Goal: Task Accomplishment & Management: Manage account settings

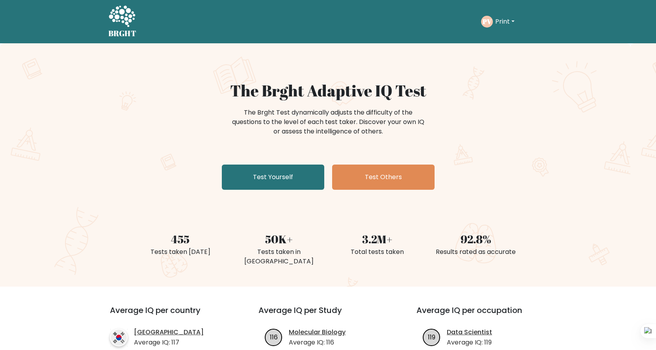
click at [508, 26] on button "Print" at bounding box center [505, 22] width 24 height 10
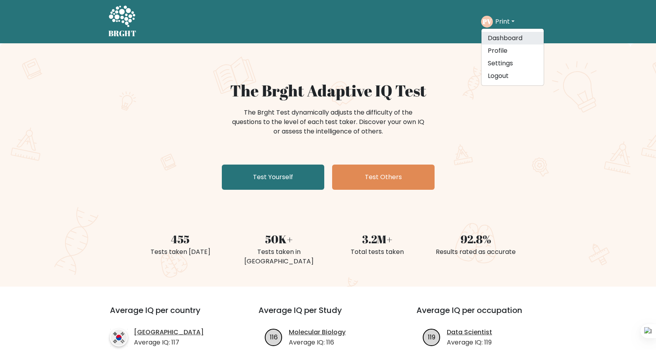
click at [508, 36] on link "Dashboard" at bounding box center [513, 38] width 62 height 13
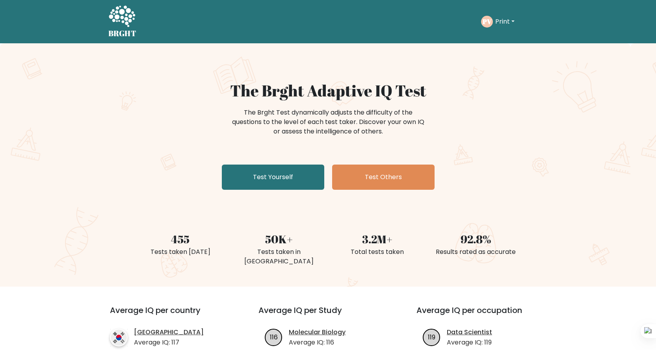
click at [506, 21] on button "Print" at bounding box center [505, 22] width 24 height 10
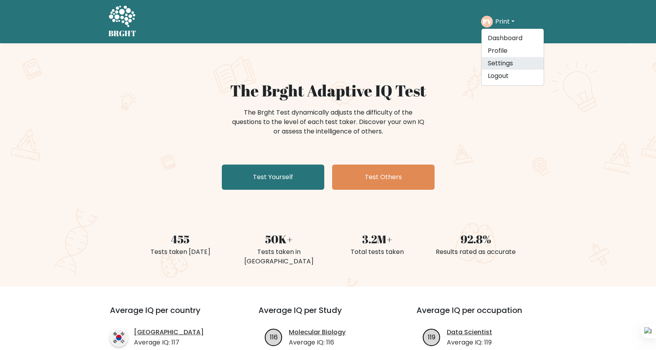
click at [511, 67] on link "Settings" at bounding box center [513, 63] width 62 height 13
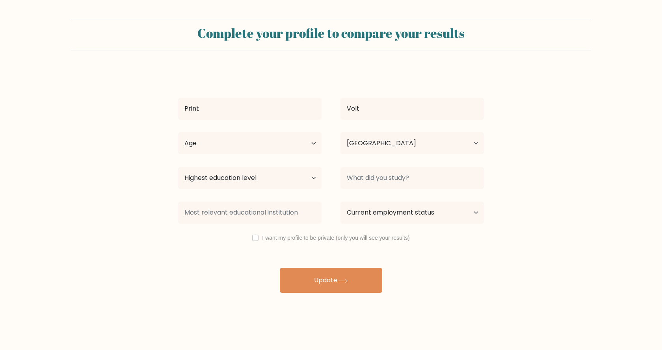
select select "PK"
click at [246, 138] on select "Age Under 18 years old 18-24 years old 25-34 years old 35-44 years old 45-54 ye…" at bounding box center [249, 143] width 143 height 22
select select "18_24"
click at [178, 132] on select "Age Under 18 years old 18-24 years old 25-34 years old 35-44 years old 45-54 ye…" at bounding box center [249, 143] width 143 height 22
click at [249, 179] on select "Highest education level No schooling Primary Lower Secondary Upper Secondary Oc…" at bounding box center [249, 178] width 143 height 22
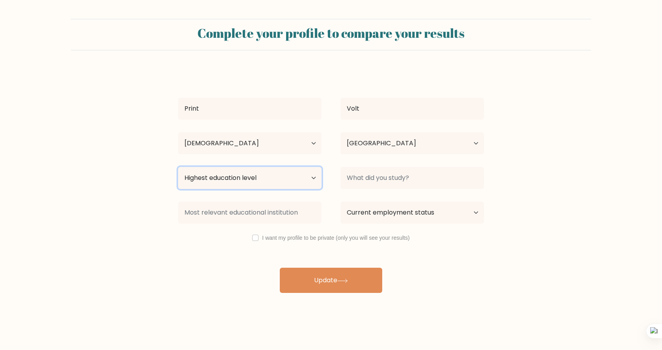
click at [249, 179] on select "Highest education level No schooling Primary Lower Secondary Upper Secondary Oc…" at bounding box center [249, 178] width 143 height 22
select select "masters_degree"
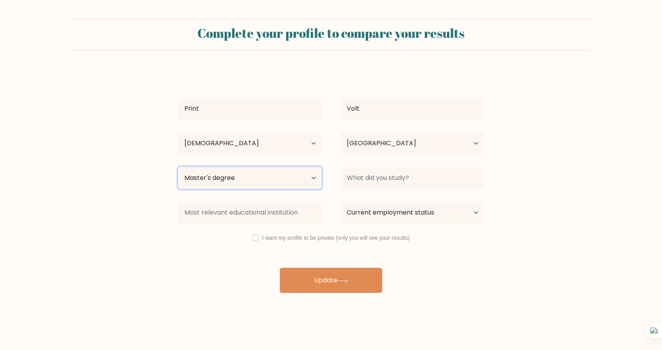
click at [178, 167] on select "Highest education level No schooling Primary Lower Secondary Upper Secondary Oc…" at bounding box center [249, 178] width 143 height 22
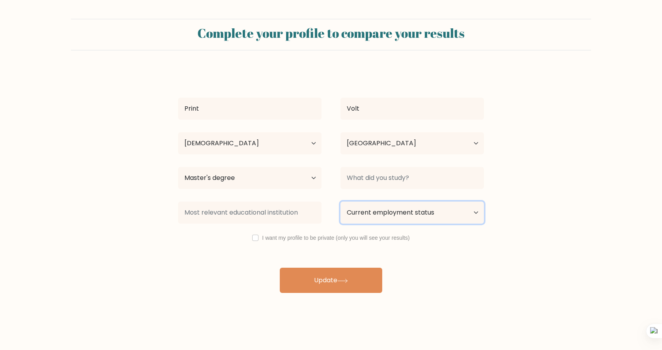
click at [403, 218] on select "Current employment status Employed Student Retired Other / prefer not to answer" at bounding box center [412, 213] width 143 height 22
select select "other"
click at [341, 202] on select "Current employment status Employed Student Retired Other / prefer not to answer" at bounding box center [412, 213] width 143 height 22
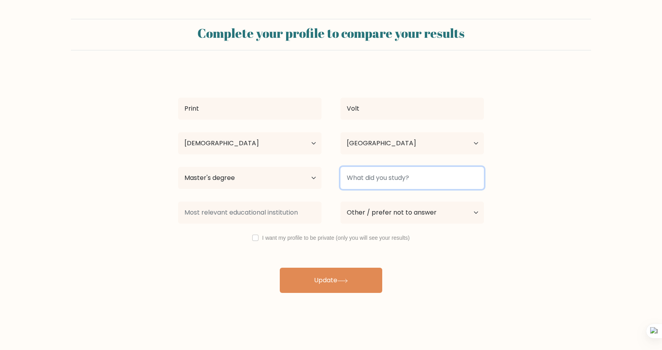
click at [380, 174] on input at bounding box center [412, 178] width 143 height 22
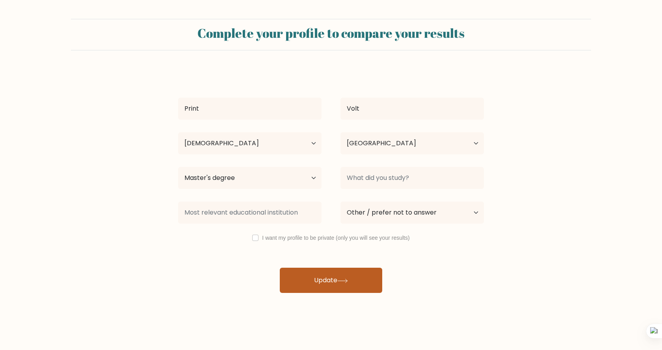
click at [324, 278] on button "Update" at bounding box center [331, 280] width 102 height 25
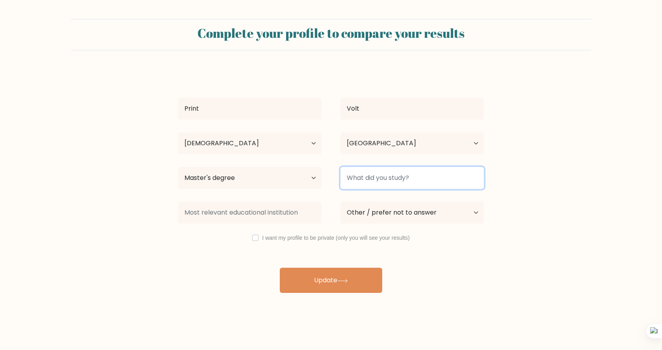
click at [406, 181] on input at bounding box center [412, 178] width 143 height 22
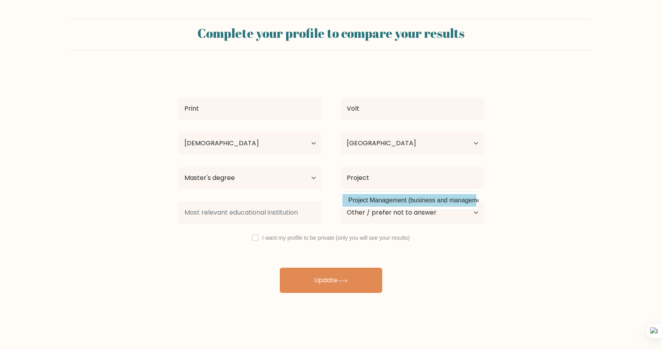
click at [410, 197] on option "Project Management (business and management)" at bounding box center [409, 200] width 134 height 13
type input "Project Management"
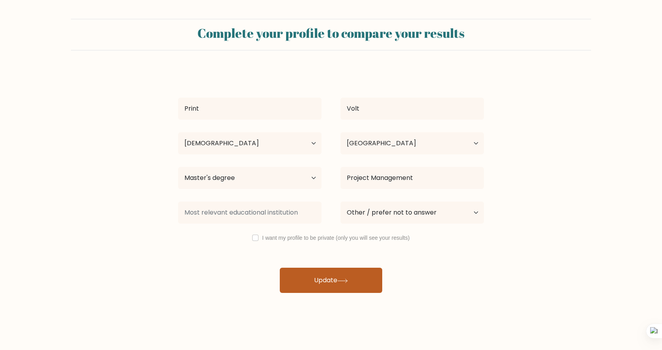
click at [356, 282] on button "Update" at bounding box center [331, 280] width 102 height 25
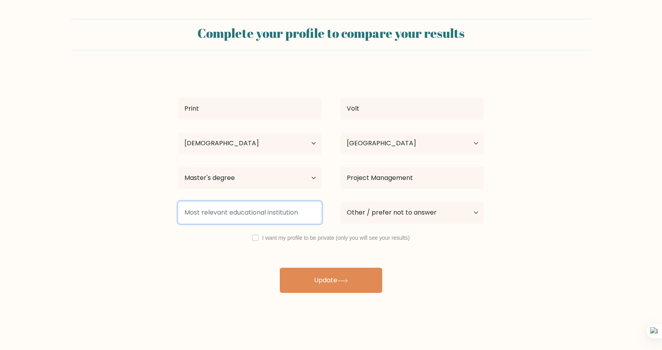
click at [287, 210] on input at bounding box center [249, 213] width 143 height 22
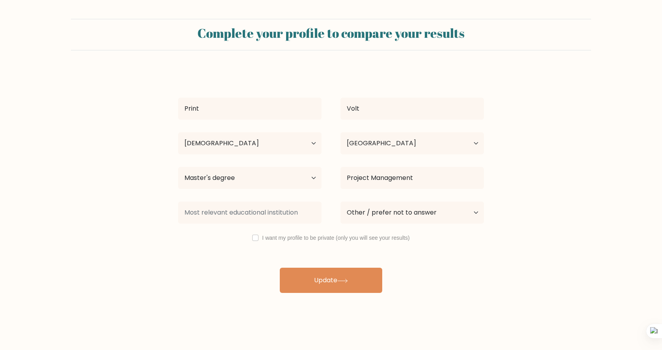
click at [244, 270] on div "Print Volt Age Under 18 years old 18-24 years old 25-34 years old 35-44 years o…" at bounding box center [330, 181] width 315 height 224
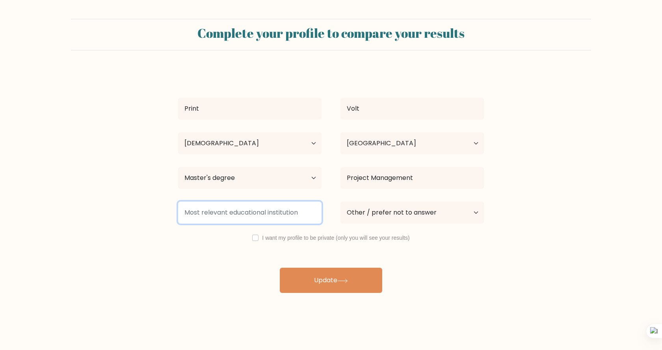
click at [240, 211] on input at bounding box center [249, 213] width 143 height 22
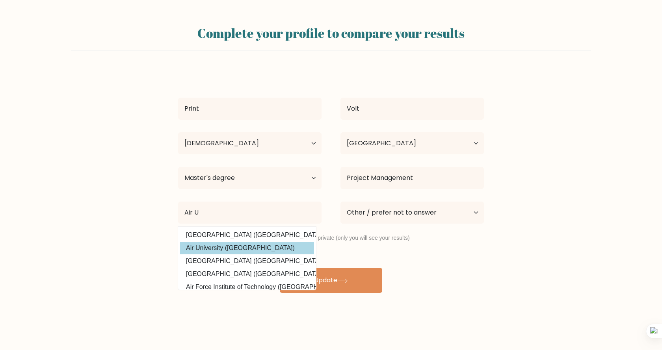
click at [242, 243] on option "Air University (Pakistan)" at bounding box center [247, 248] width 134 height 13
type input "Air University"
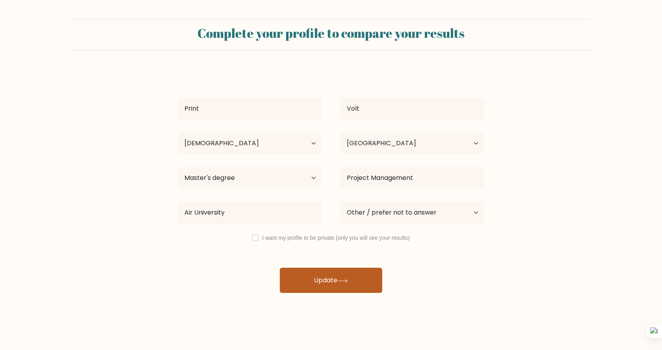
click at [328, 277] on button "Update" at bounding box center [331, 280] width 102 height 25
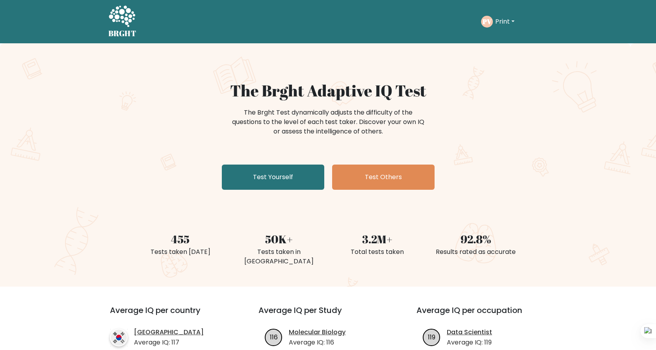
click at [510, 20] on button "Print" at bounding box center [505, 22] width 24 height 10
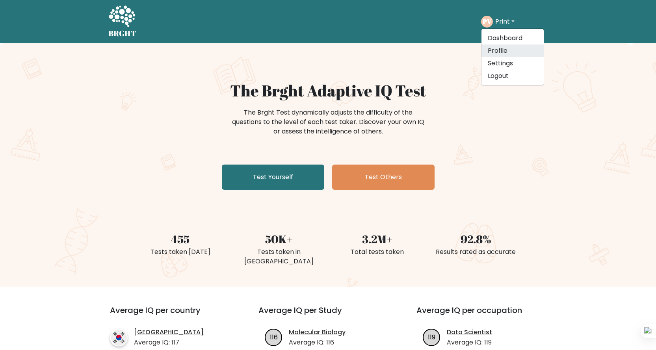
click at [510, 48] on link "Profile" at bounding box center [513, 51] width 62 height 13
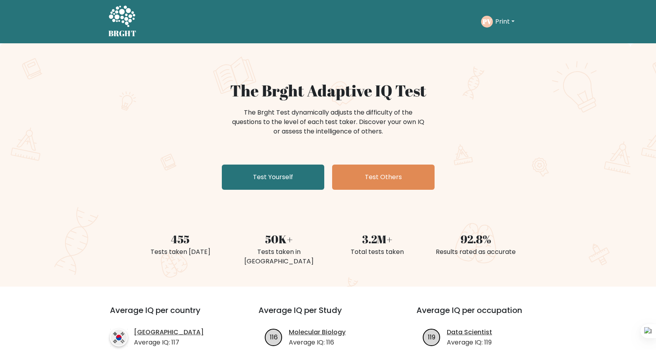
click at [501, 21] on button "Print" at bounding box center [505, 22] width 24 height 10
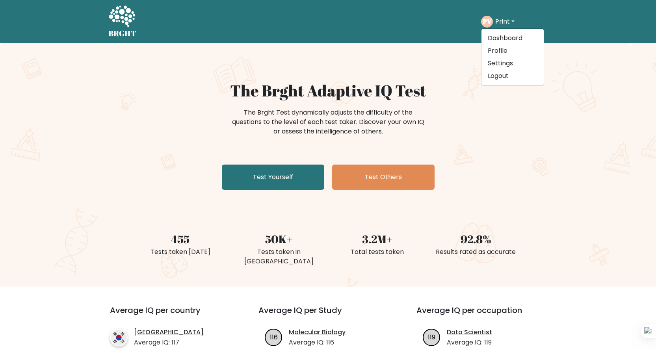
click at [501, 21] on button "Print" at bounding box center [505, 22] width 24 height 10
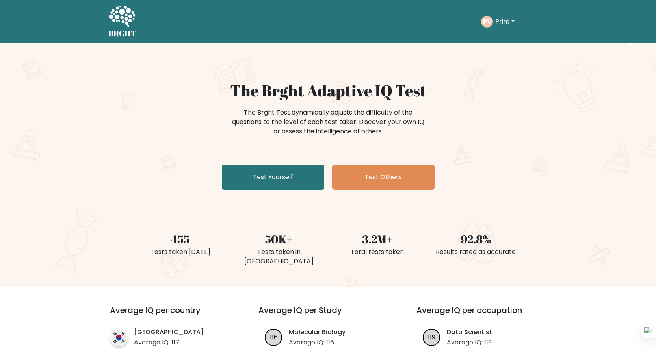
click at [500, 23] on button "Print" at bounding box center [505, 22] width 24 height 10
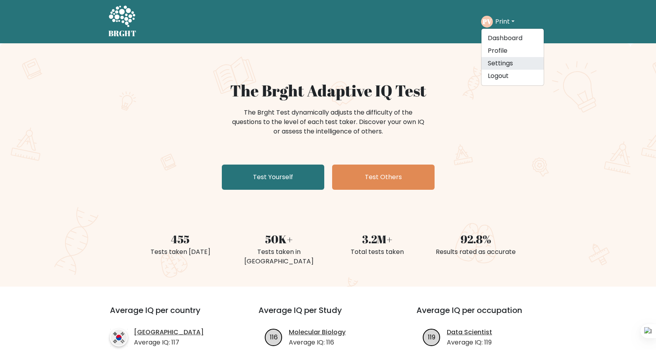
click at [503, 64] on link "Settings" at bounding box center [513, 63] width 62 height 13
click at [503, 64] on div "The Brght Adaptive IQ Test The Brght Test dynamically adjusts the difficulty of…" at bounding box center [328, 165] width 656 height 244
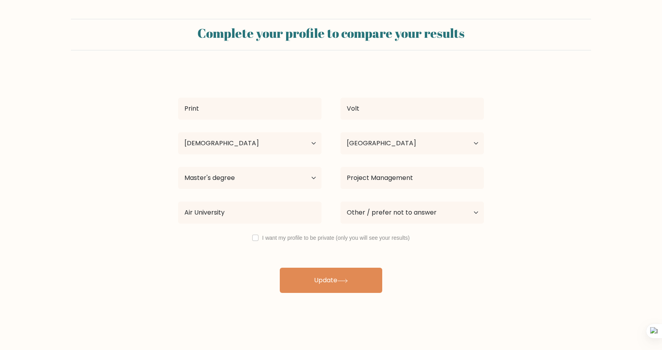
select select "18_24"
select select "PK"
select select "masters_degree"
select select "other"
click at [376, 210] on select "Current employment status Employed Student Retired Other / prefer not to answer" at bounding box center [412, 213] width 143 height 22
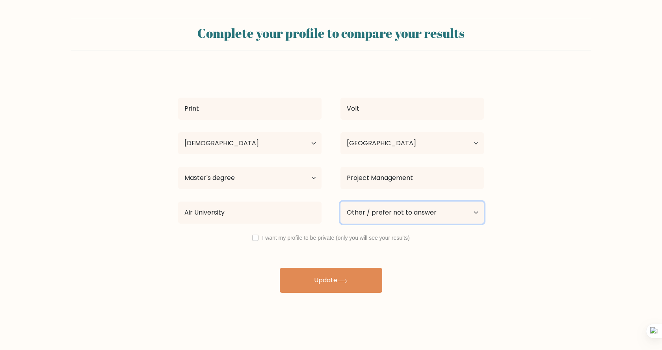
click at [376, 210] on select "Current employment status Employed Student Retired Other / prefer not to answer" at bounding box center [412, 213] width 143 height 22
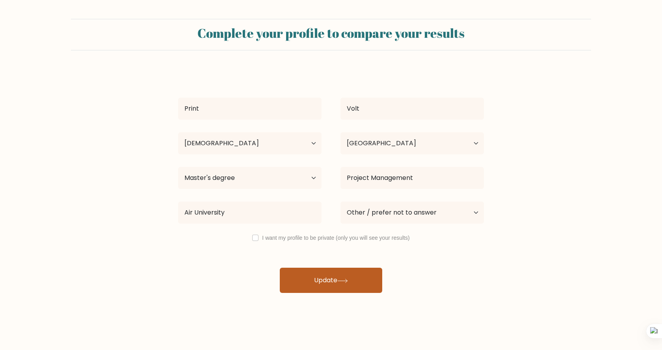
click at [335, 273] on button "Update" at bounding box center [331, 280] width 102 height 25
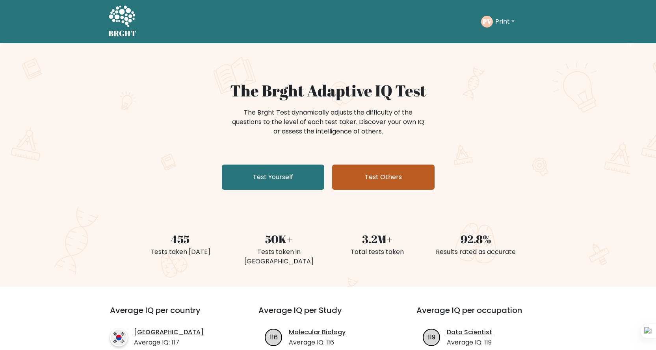
click at [361, 186] on link "Test Others" at bounding box center [383, 177] width 102 height 25
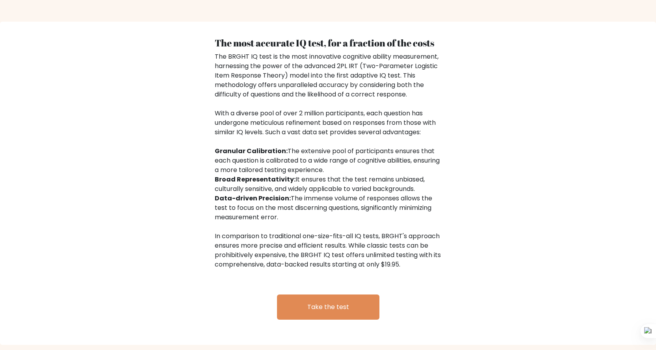
scroll to position [1227, 0]
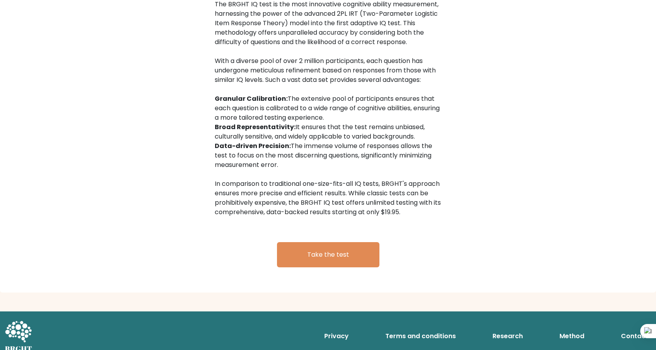
click at [625, 329] on link "Contact" at bounding box center [635, 337] width 34 height 16
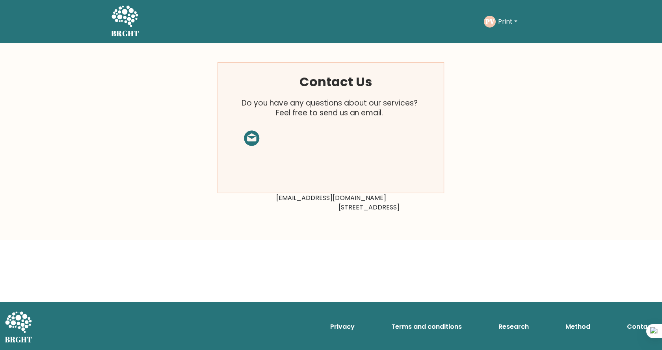
click at [380, 112] on tspan "Feel free to send us an email." at bounding box center [330, 113] width 108 height 11
click at [24, 321] on icon at bounding box center [18, 327] width 27 height 32
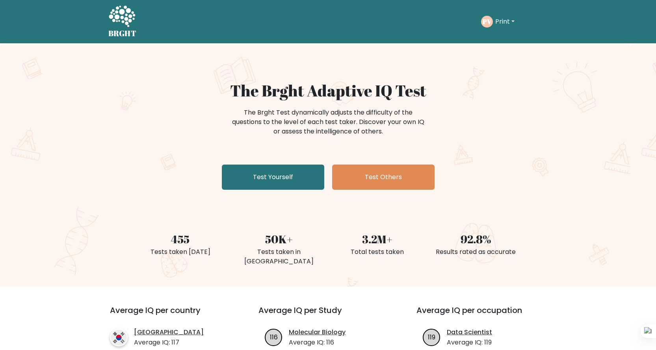
click at [118, 17] on icon at bounding box center [122, 16] width 26 height 21
click at [498, 17] on button "Print" at bounding box center [505, 22] width 24 height 10
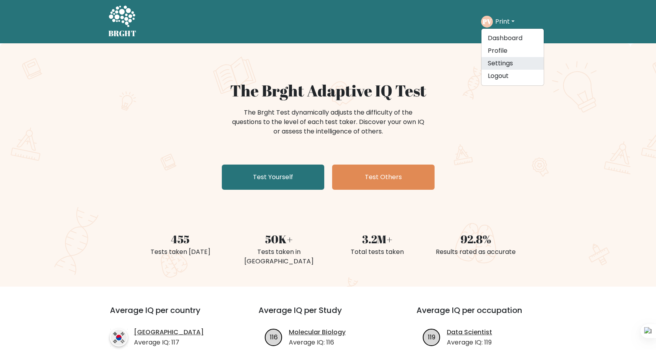
click at [525, 63] on link "Settings" at bounding box center [513, 63] width 62 height 13
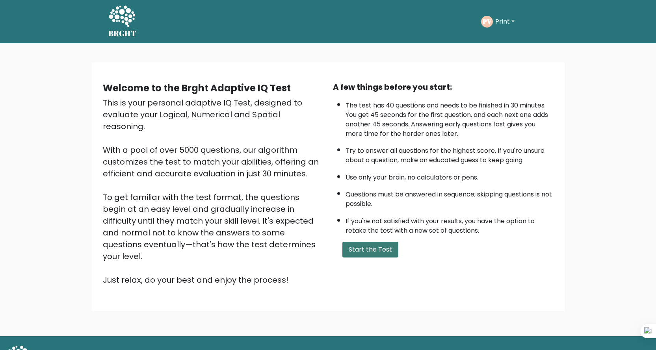
click at [369, 251] on button "Start the Test" at bounding box center [370, 250] width 56 height 16
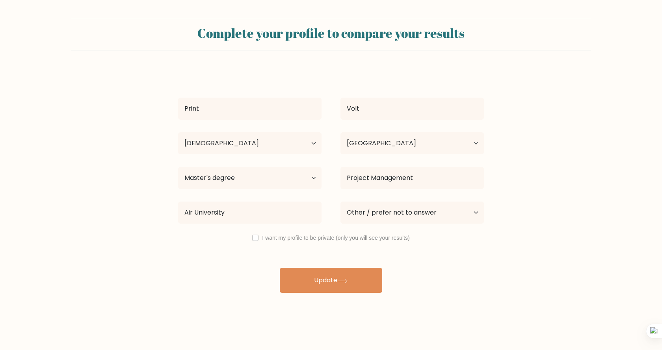
select select "18_24"
select select "PK"
select select "masters_degree"
select select "other"
click at [245, 142] on select "Age Under [DEMOGRAPHIC_DATA] [DEMOGRAPHIC_DATA] [DEMOGRAPHIC_DATA] [DEMOGRAPHIC…" at bounding box center [249, 143] width 143 height 22
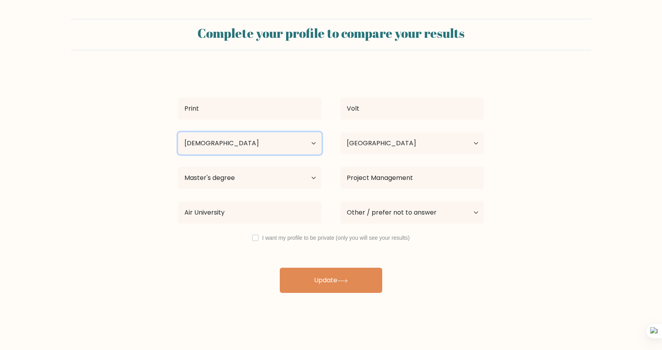
click at [245, 142] on select "Age Under [DEMOGRAPHIC_DATA] [DEMOGRAPHIC_DATA] [DEMOGRAPHIC_DATA] [DEMOGRAPHIC…" at bounding box center [249, 143] width 143 height 22
click at [257, 237] on input "checkbox" at bounding box center [255, 238] width 6 height 6
checkbox input "true"
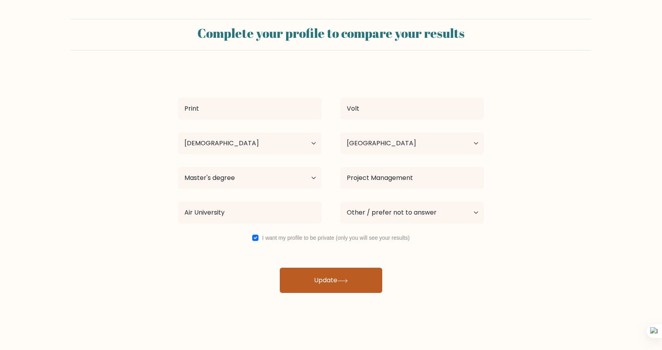
click at [302, 268] on button "Update" at bounding box center [331, 280] width 102 height 25
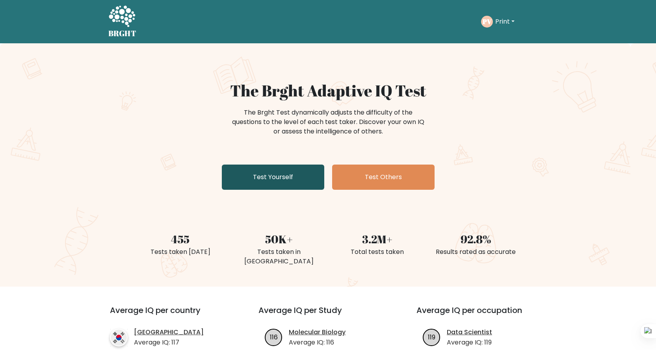
click at [290, 181] on link "Test Yourself" at bounding box center [273, 177] width 102 height 25
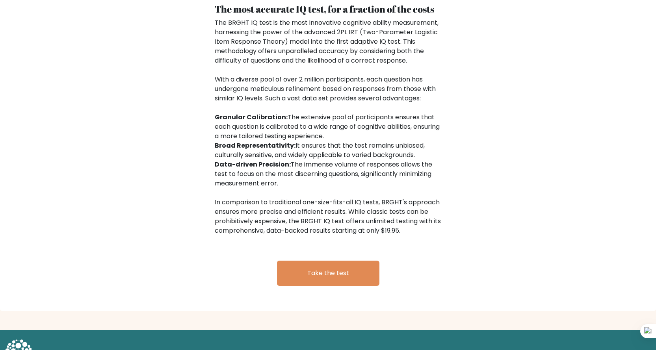
scroll to position [1227, 0]
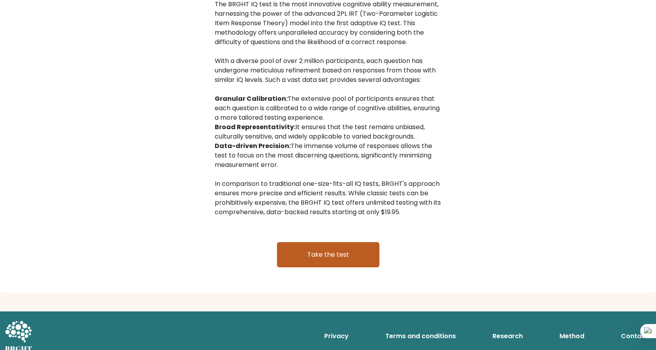
click at [333, 247] on link "Take the test" at bounding box center [328, 254] width 102 height 25
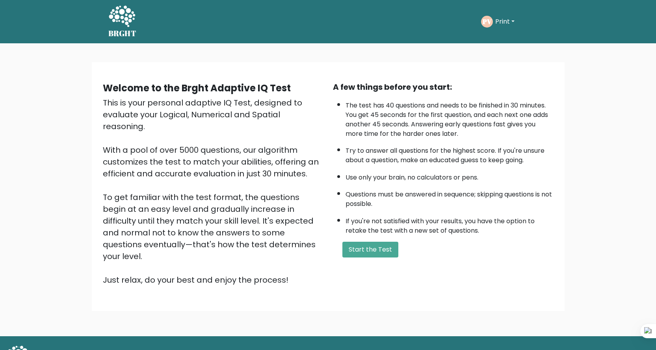
click at [506, 22] on button "Print" at bounding box center [505, 22] width 24 height 10
click at [467, 9] on div "BRGHT BRGHT Take the test PV Print Dashboard Profile Settings Logout Dashboard …" at bounding box center [328, 21] width 449 height 37
click at [500, 19] on button "Print" at bounding box center [505, 22] width 24 height 10
click at [502, 47] on link "Dashboard" at bounding box center [513, 42] width 62 height 13
click at [505, 20] on button "Print" at bounding box center [505, 22] width 24 height 10
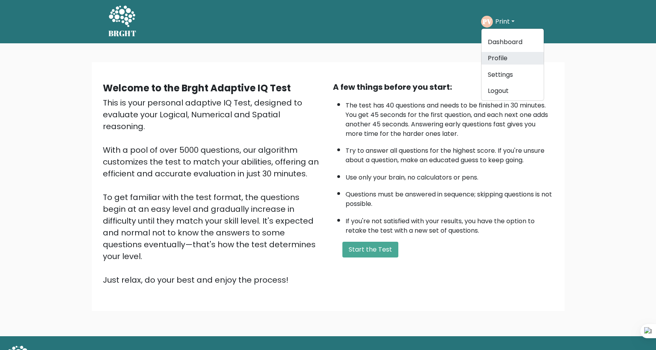
click at [498, 60] on link "Profile" at bounding box center [513, 58] width 62 height 13
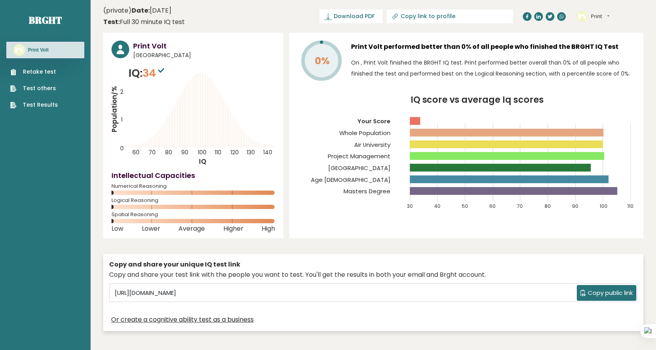
click at [38, 105] on link "Test Results" at bounding box center [34, 105] width 48 height 8
click at [37, 101] on link "Test Results" at bounding box center [34, 105] width 48 height 8
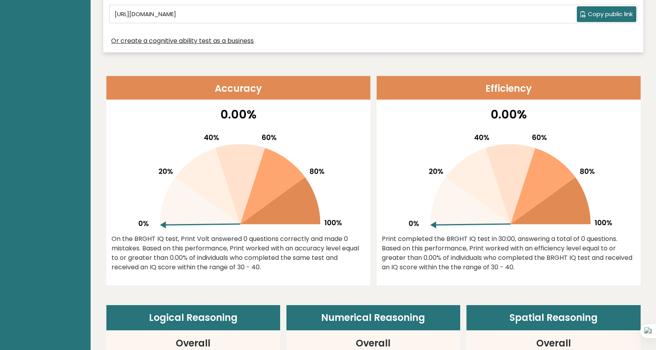
scroll to position [158, 0]
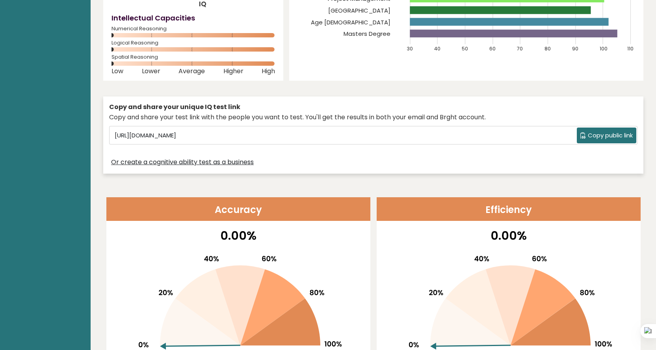
click at [610, 130] on button "Copy public link" at bounding box center [607, 136] width 60 height 16
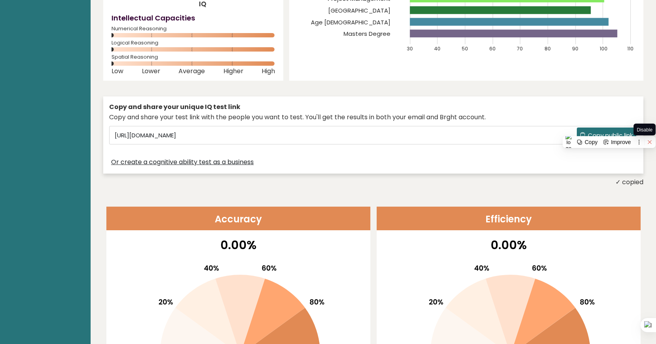
click at [652, 143] on icon at bounding box center [650, 142] width 4 height 4
click at [511, 178] on div "✓ copied" at bounding box center [373, 182] width 540 height 9
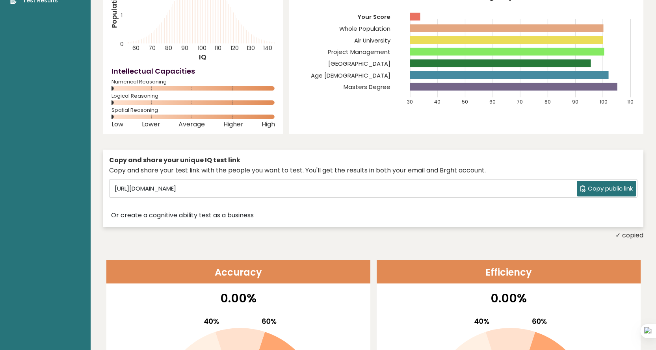
scroll to position [0, 0]
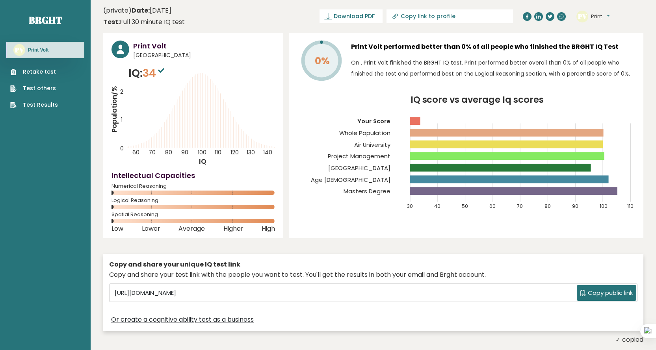
click at [36, 104] on link "Test Results" at bounding box center [34, 105] width 48 height 8
click at [45, 22] on link "Brght" at bounding box center [45, 20] width 33 height 13
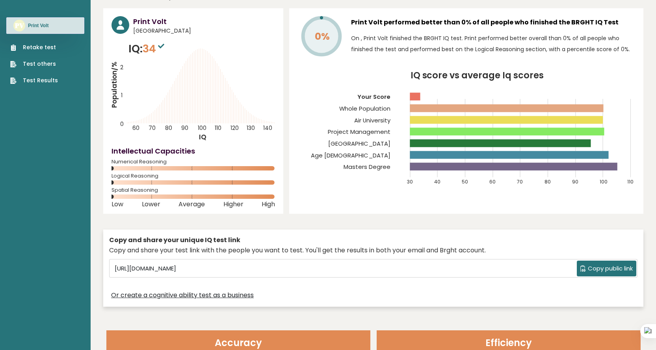
scroll to position [39, 0]
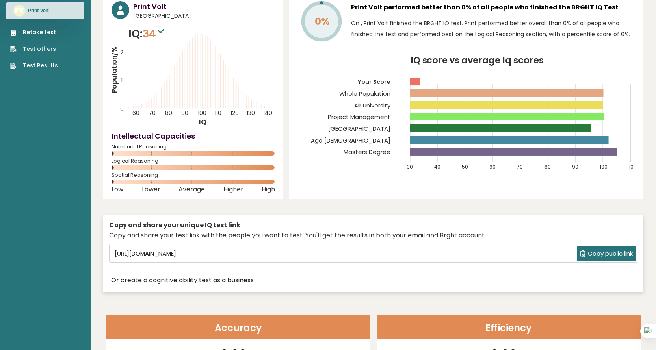
click at [183, 281] on link "Or create a cognitive ability test as a business" at bounding box center [182, 280] width 143 height 9
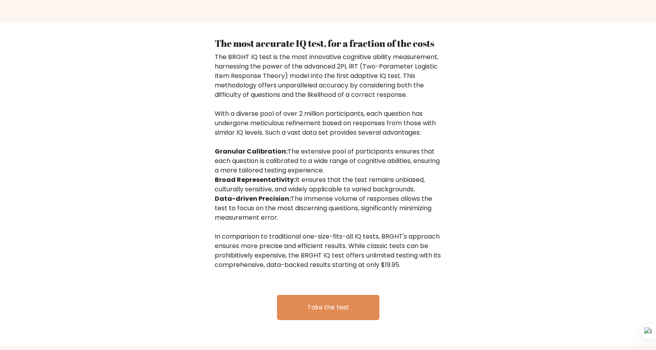
scroll to position [1227, 0]
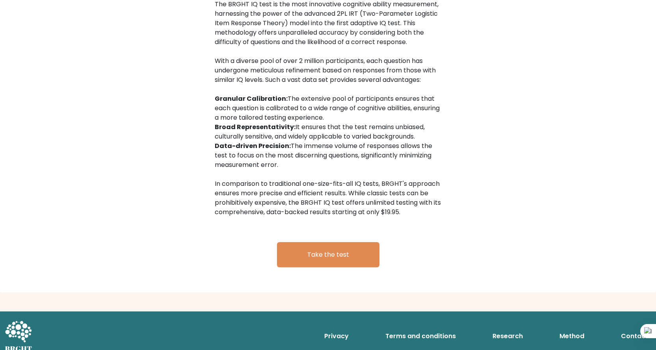
click at [627, 329] on link "Contact" at bounding box center [635, 337] width 34 height 16
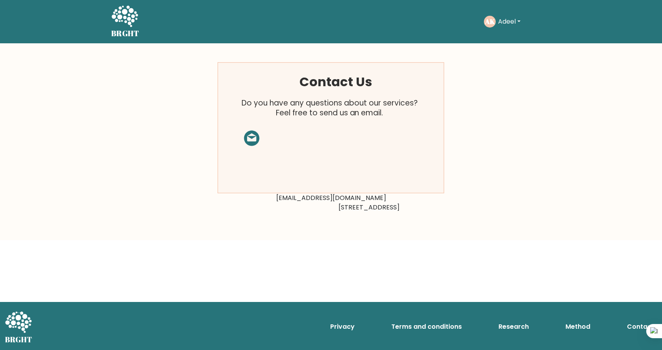
click at [314, 147] on rect at bounding box center [331, 128] width 227 height 131
click at [323, 93] on rect at bounding box center [331, 128] width 227 height 131
click at [337, 113] on tspan "Feel free to send us an email." at bounding box center [330, 113] width 108 height 11
click at [239, 115] on rect at bounding box center [331, 128] width 227 height 131
drag, startPoint x: 269, startPoint y: 98, endPoint x: 259, endPoint y: 143, distance: 46.5
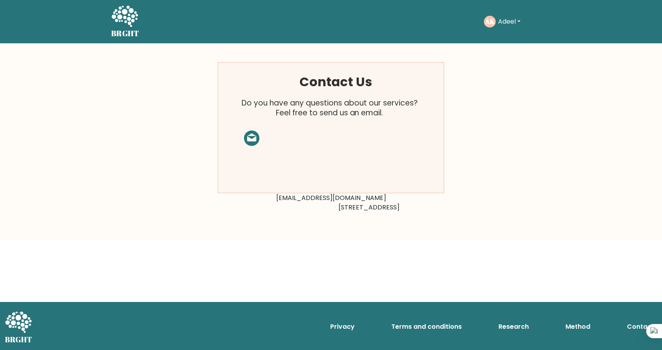
click at [269, 106] on tspan "Do you have any questions about our services?" at bounding box center [330, 103] width 176 height 11
click at [251, 134] on rect at bounding box center [331, 128] width 227 height 131
drag, startPoint x: 251, startPoint y: 135, endPoint x: 262, endPoint y: 153, distance: 21.6
click at [251, 135] on rect at bounding box center [331, 128] width 227 height 131
click at [285, 189] on rect at bounding box center [331, 128] width 227 height 131
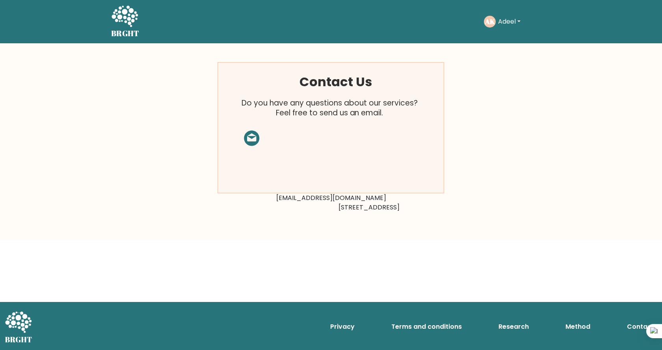
click at [425, 187] on rect at bounding box center [331, 128] width 227 height 131
drag, startPoint x: 302, startPoint y: 198, endPoint x: 369, endPoint y: 199, distance: 67.8
click at [369, 199] on div "Contact Us Do you have any questions about our services? Feel free to send us a…" at bounding box center [331, 142] width 236 height 160
copy div "support@brght.org"
click at [432, 135] on rect at bounding box center [331, 128] width 227 height 131
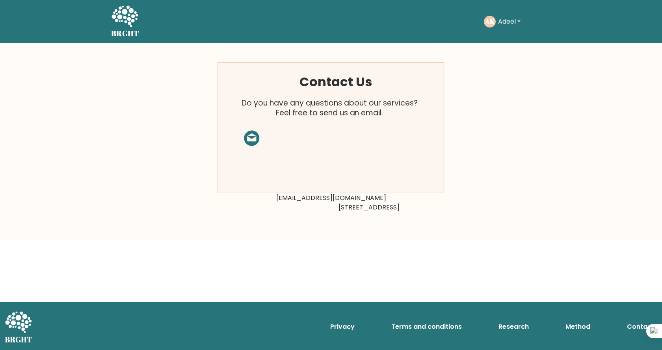
click at [125, 22] on icon at bounding box center [125, 16] width 26 height 21
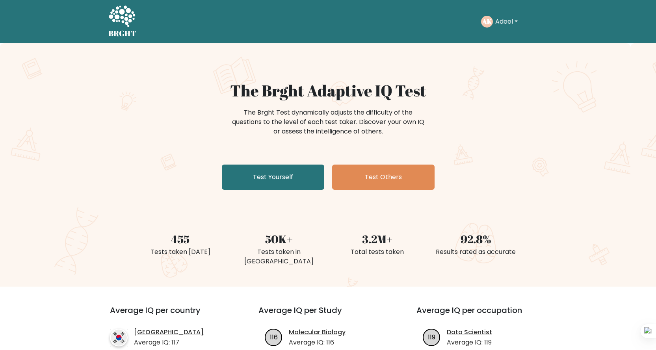
click at [508, 21] on button "Adeel" at bounding box center [506, 22] width 27 height 10
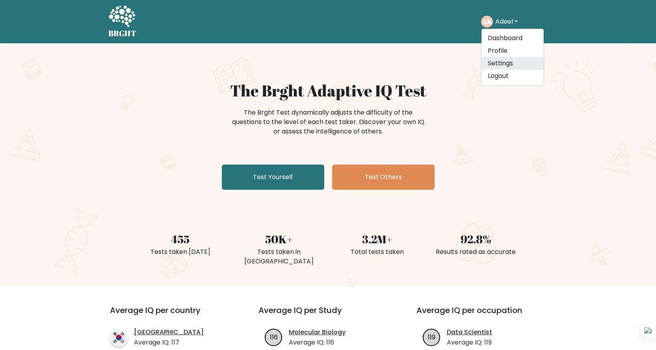
click at [509, 64] on link "Settings" at bounding box center [513, 63] width 62 height 13
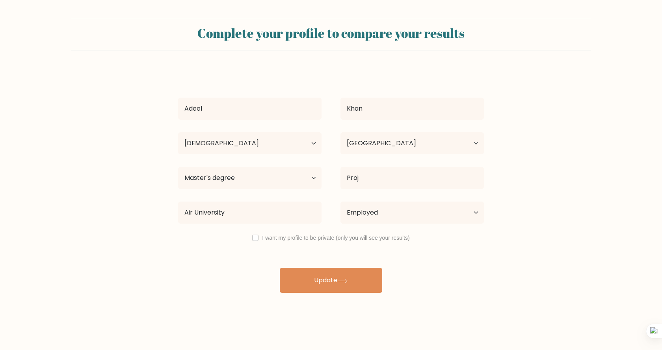
select select "25_34"
select select "PK"
select select "masters_degree"
select select "employed"
click at [324, 286] on button "Update" at bounding box center [331, 280] width 102 height 25
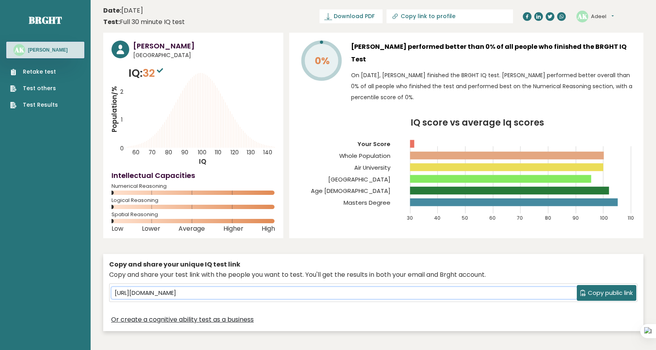
click at [287, 290] on input "[URL][DOMAIN_NAME]" at bounding box center [344, 293] width 465 height 12
click at [609, 19] on button "Adeel" at bounding box center [602, 17] width 23 height 8
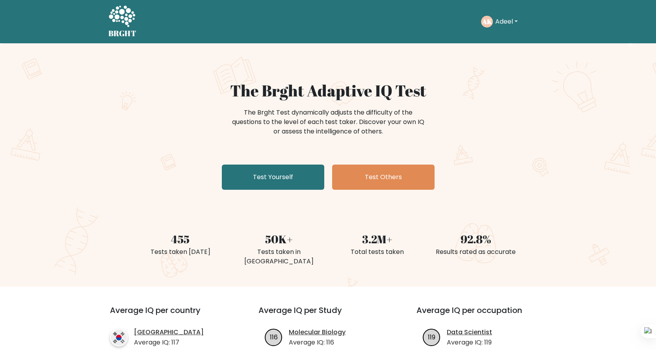
click at [513, 25] on button "Adeel" at bounding box center [506, 22] width 27 height 10
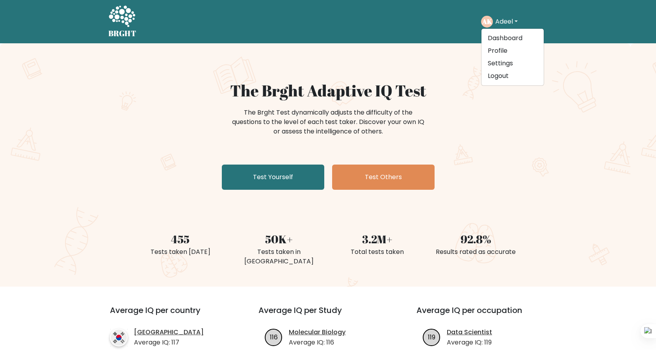
click at [496, 82] on ul "Dashboard Profile Settings Logout" at bounding box center [512, 57] width 63 height 58
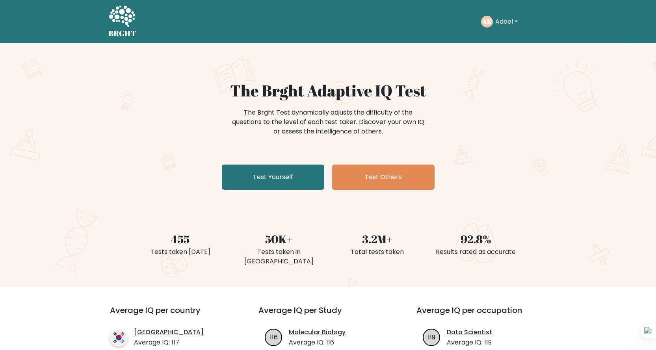
click at [500, 24] on button "Adeel" at bounding box center [506, 22] width 27 height 10
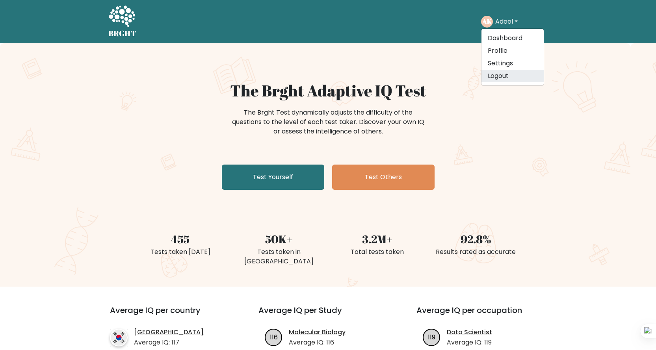
click at [498, 76] on link "Logout" at bounding box center [513, 76] width 62 height 13
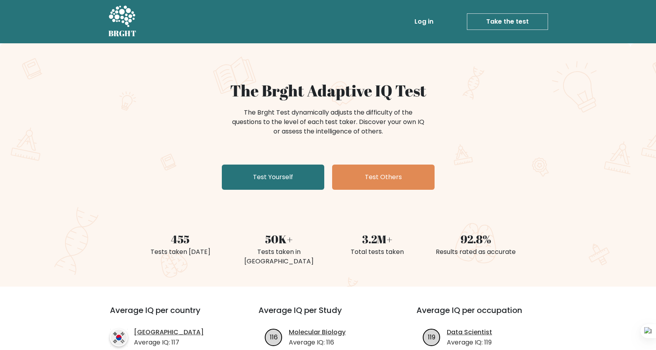
click at [432, 20] on link "Log in" at bounding box center [423, 22] width 25 height 16
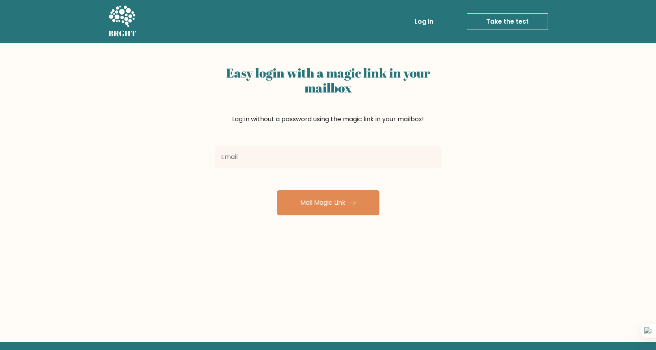
click at [231, 156] on input "email" at bounding box center [328, 157] width 227 height 22
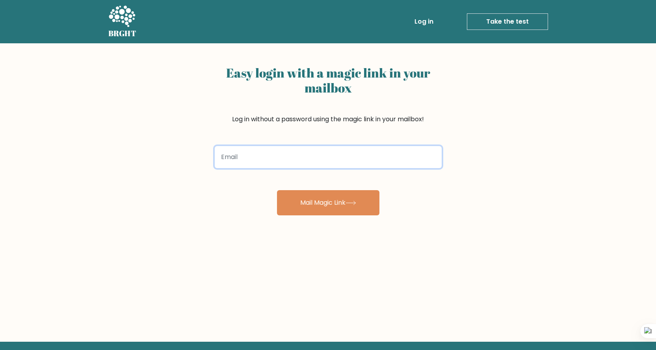
paste input "[URL][DOMAIN_NAME]"
type input "h"
paste input "[EMAIL_ADDRESS][DOMAIN_NAME]"
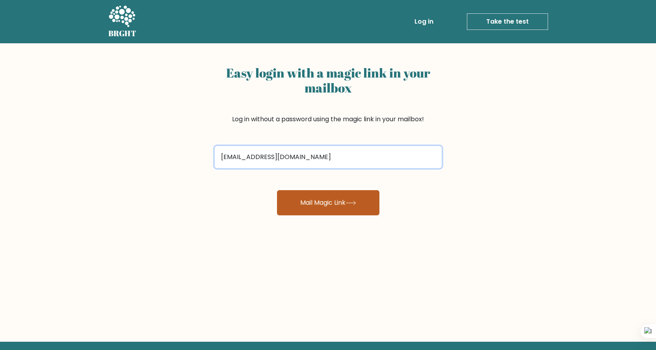
type input "[EMAIL_ADDRESS][DOMAIN_NAME]"
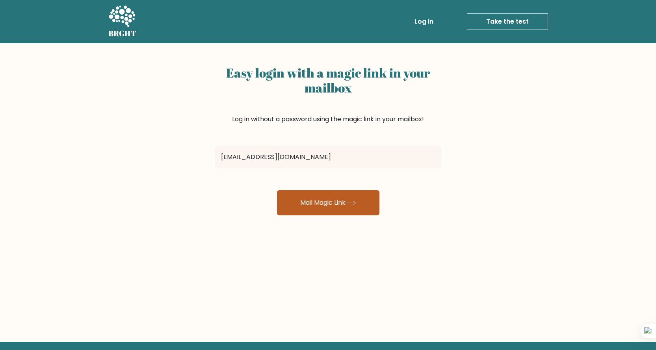
click at [305, 200] on button "Mail Magic Link" at bounding box center [328, 202] width 102 height 25
